Goal: Task Accomplishment & Management: Use online tool/utility

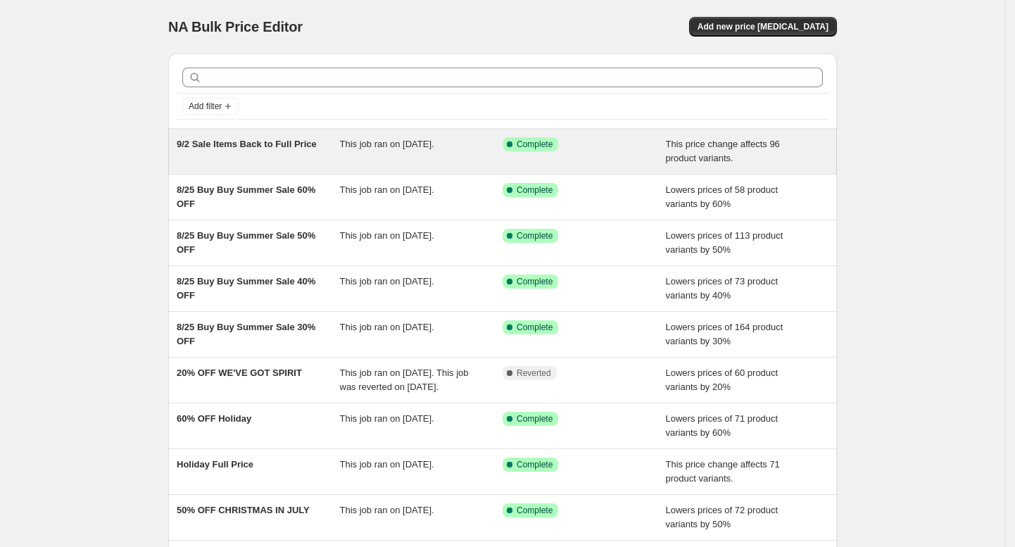
click at [285, 145] on span "9/2 Sale Items Back to Full Price" at bounding box center [247, 144] width 140 height 11
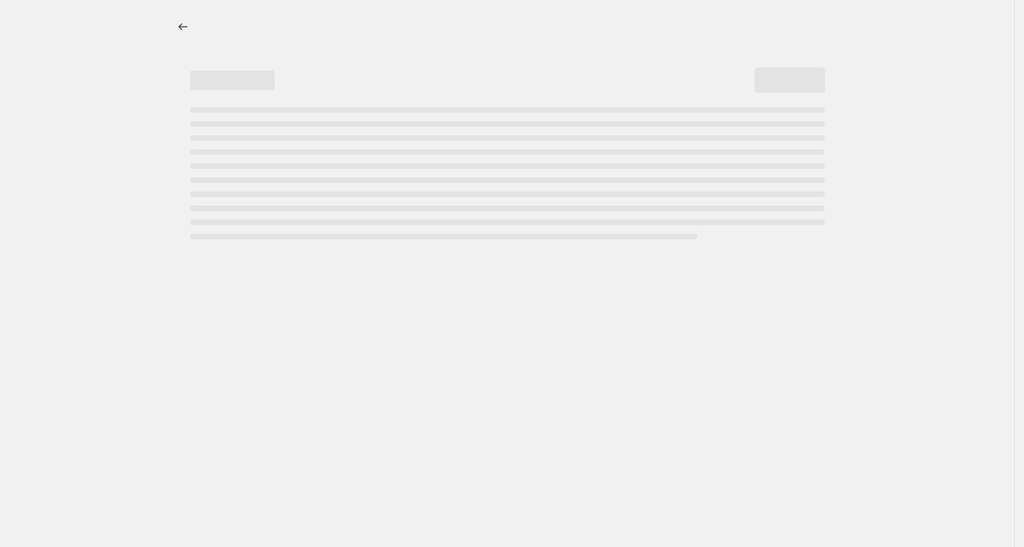
select select "ecap"
select select "remove"
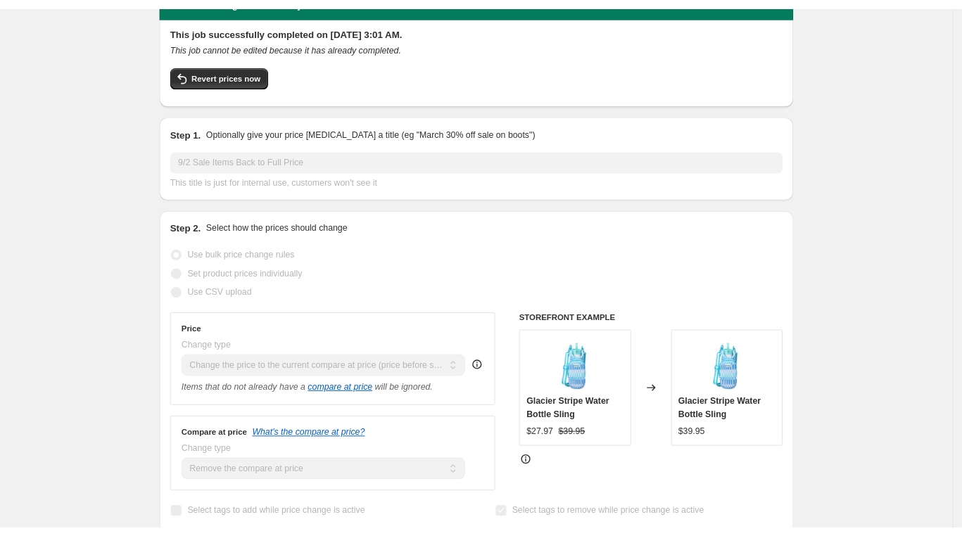
scroll to position [176, 0]
